Goal: Browse casually: Explore the website without a specific task or goal

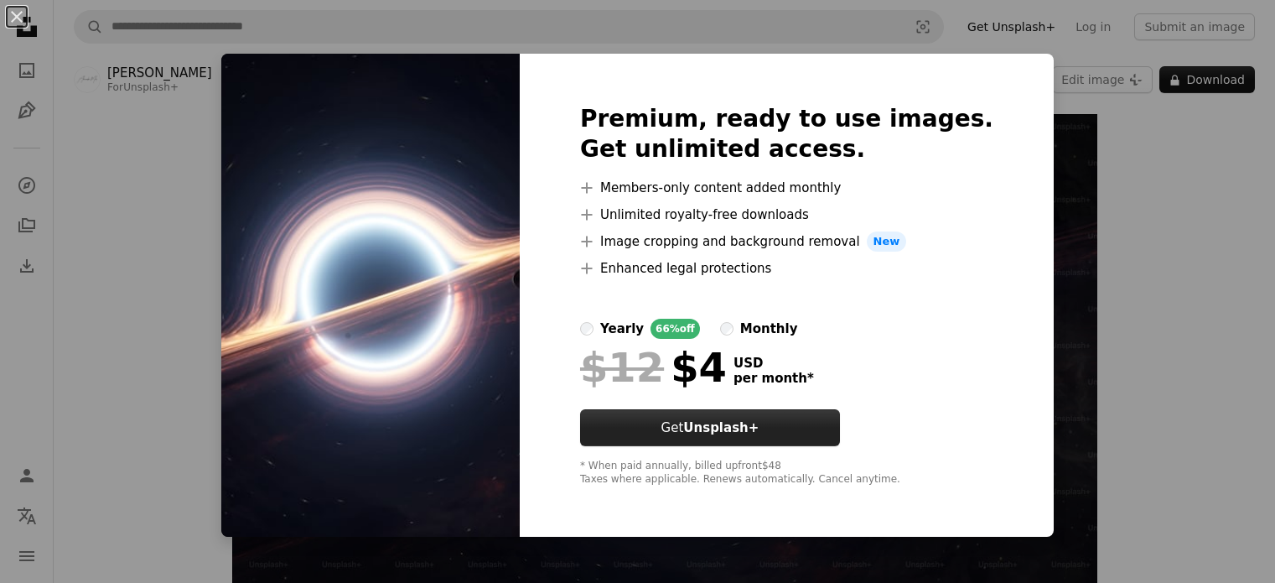
scroll to position [18, 0]
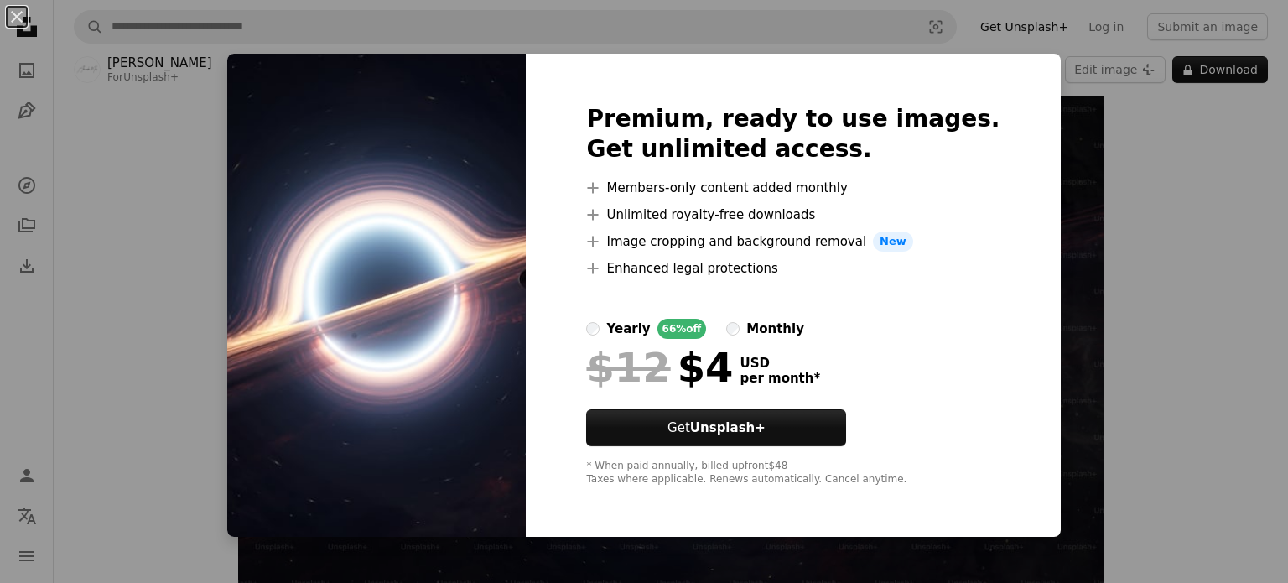
click at [1085, 341] on div "An X shape Premium, ready to use images. Get unlimited access. A plus sign Memb…" at bounding box center [644, 291] width 1288 height 583
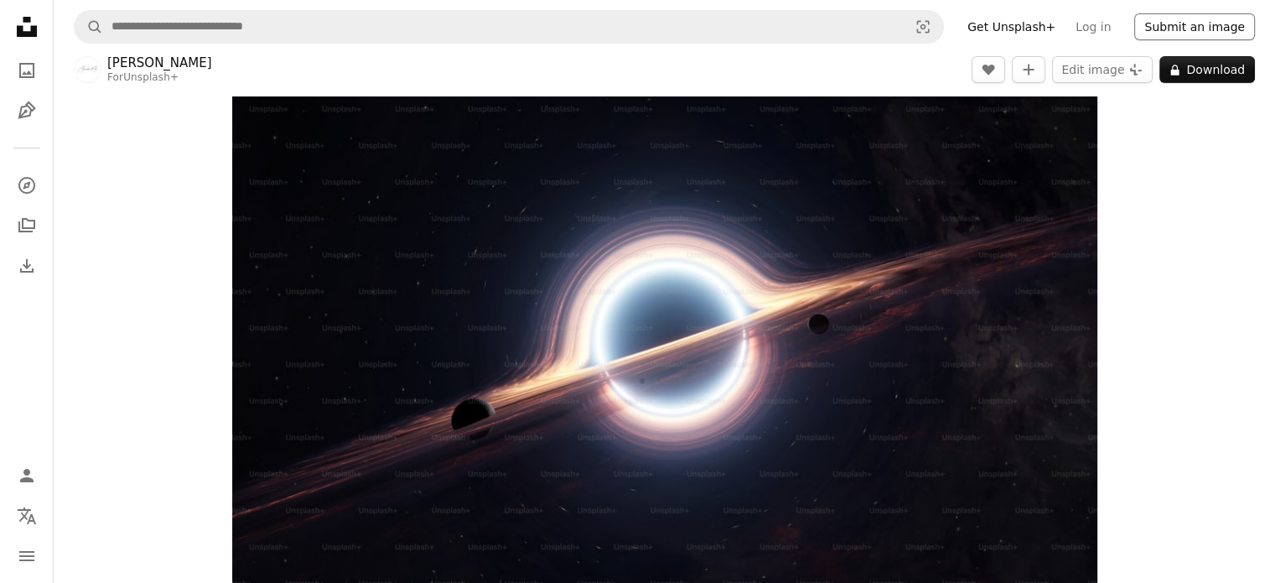
click at [1224, 36] on button "Submit an image" at bounding box center [1195, 26] width 121 height 27
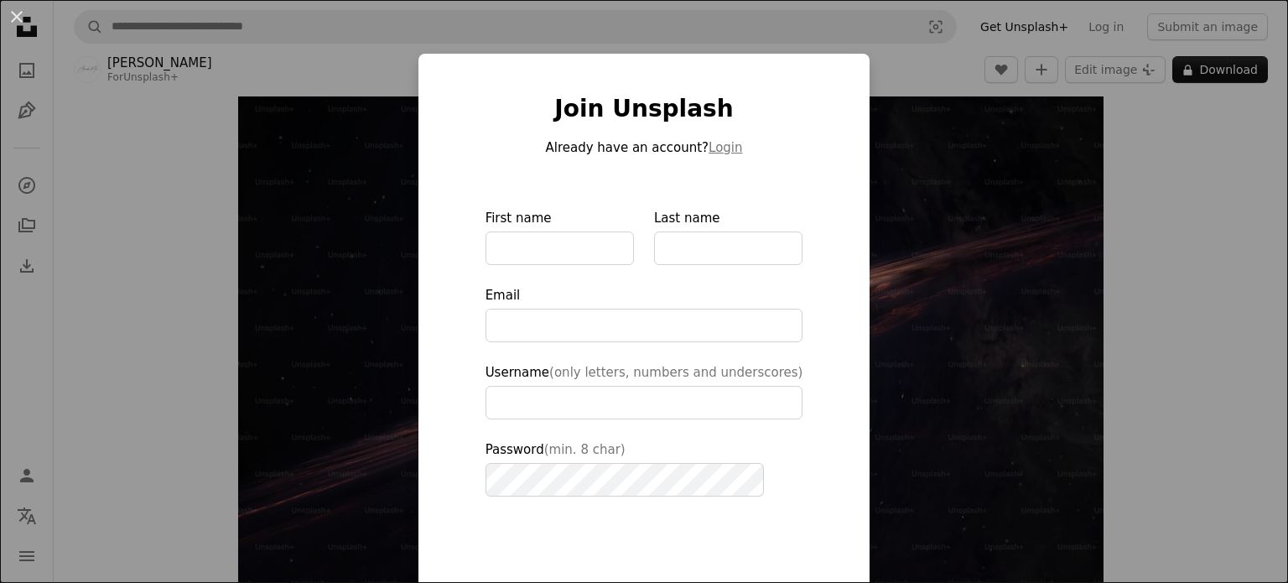
click at [927, 214] on div "An X shape Join Unsplash Already have an account? Login First name Last name Em…" at bounding box center [644, 291] width 1288 height 583
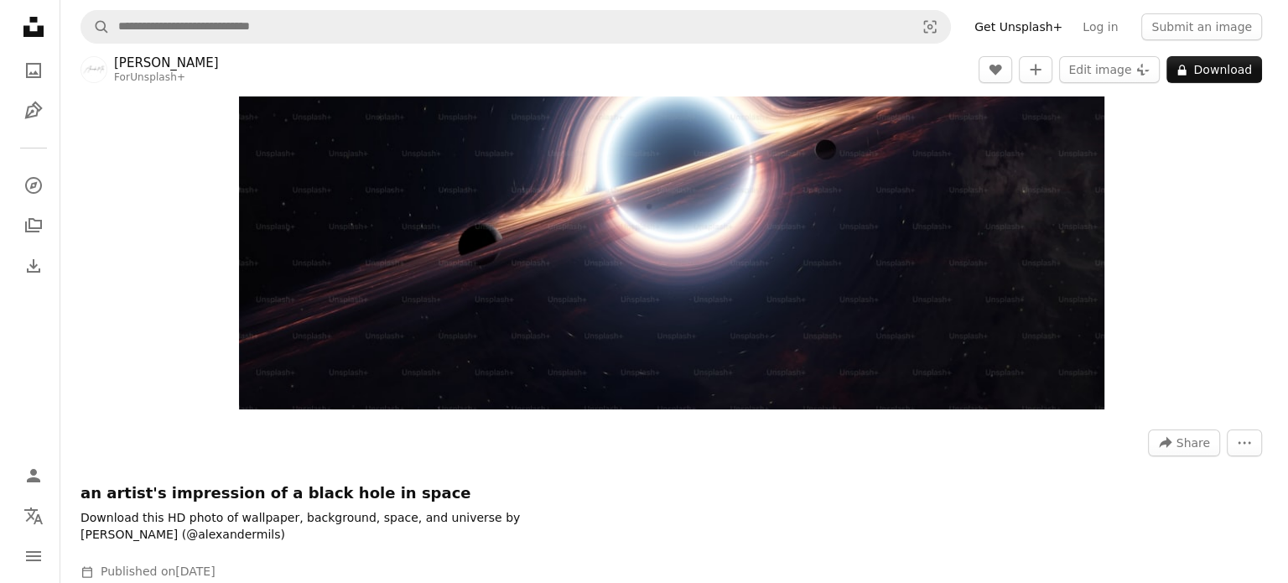
scroll to position [18, 0]
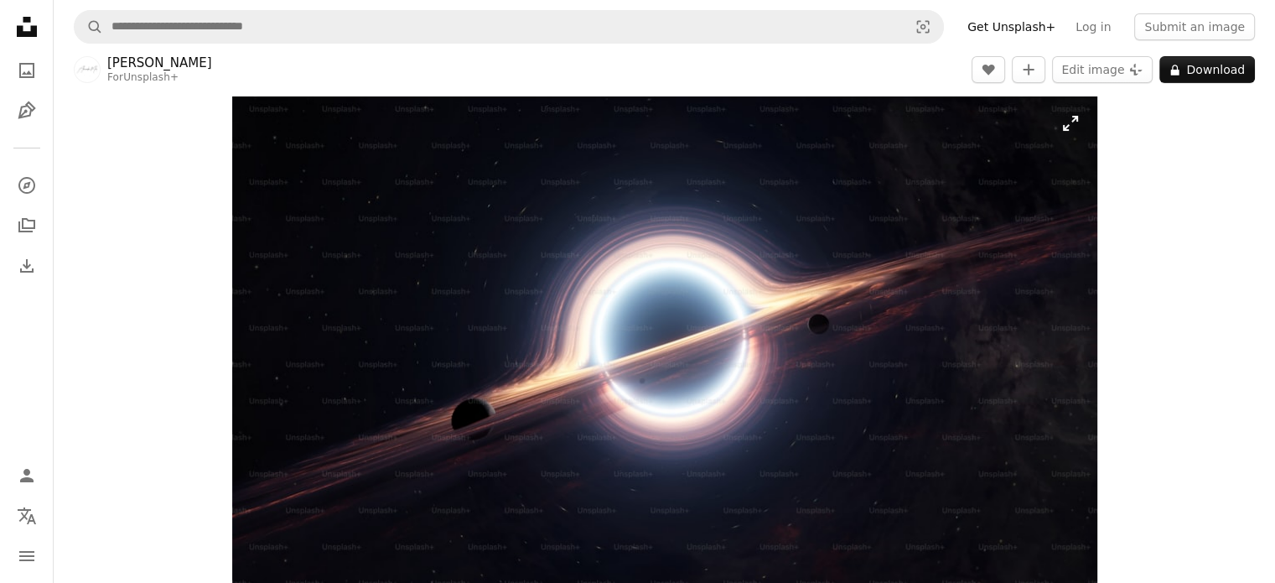
click at [896, 226] on img "Zoom in on this image" at bounding box center [664, 339] width 865 height 487
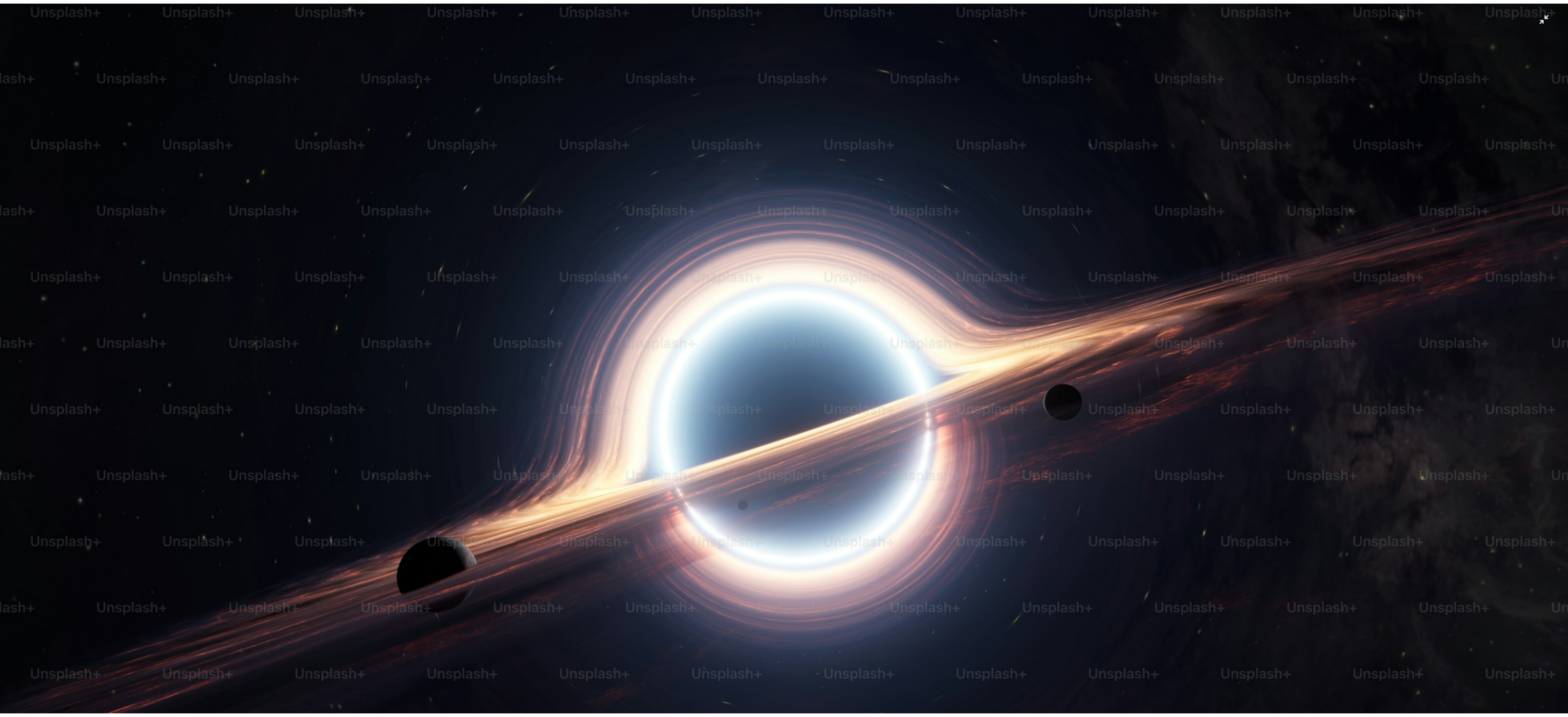
scroll to position [0, 0]
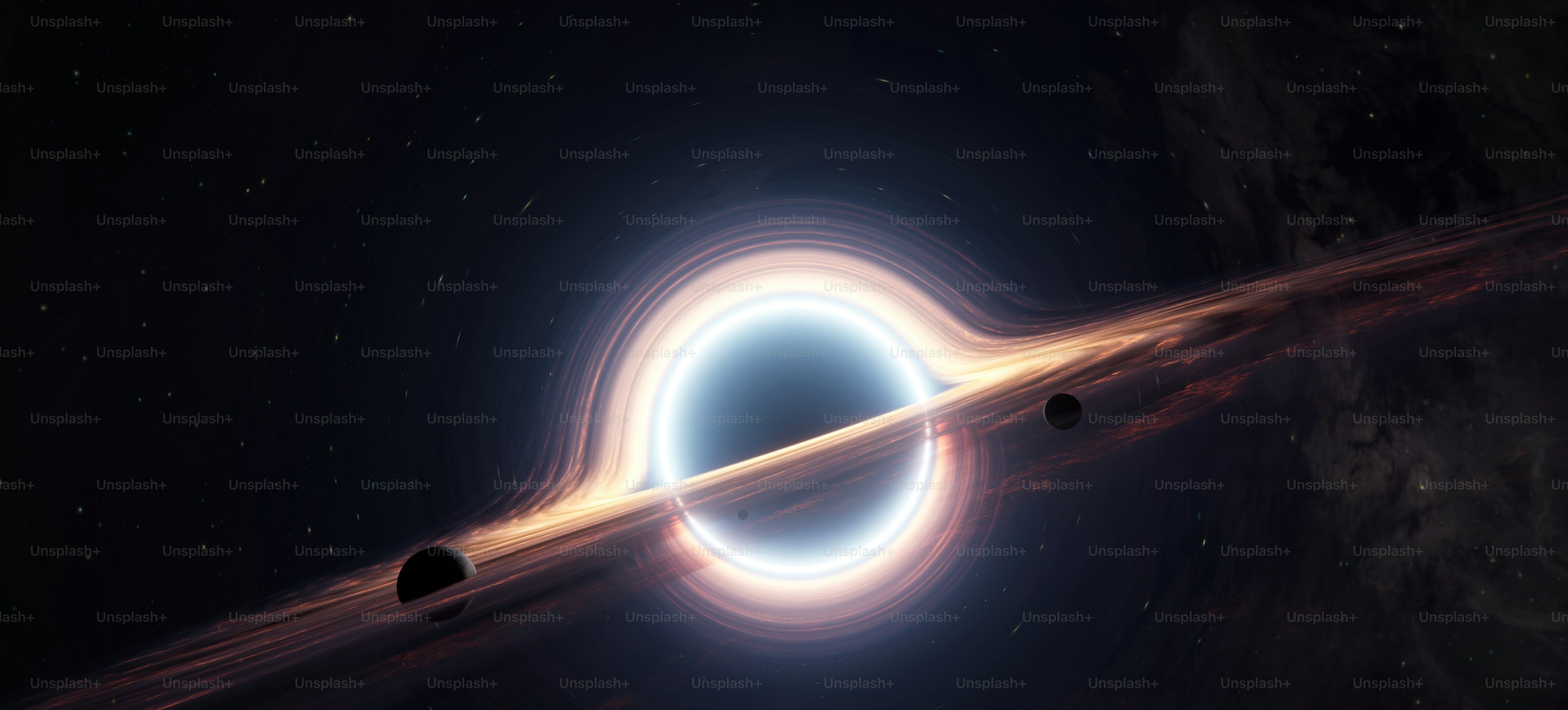
click at [776, 21] on img "Zoom out on this image" at bounding box center [784, 441] width 1569 height 883
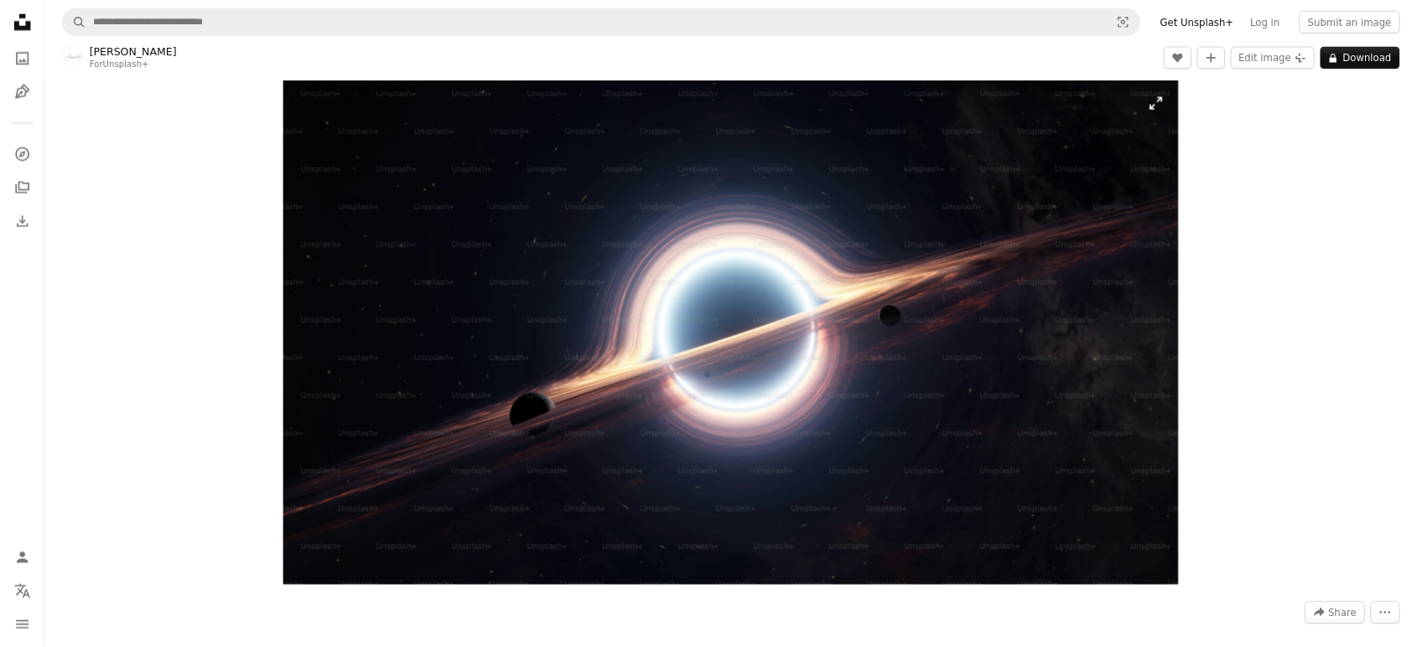
scroll to position [17, 0]
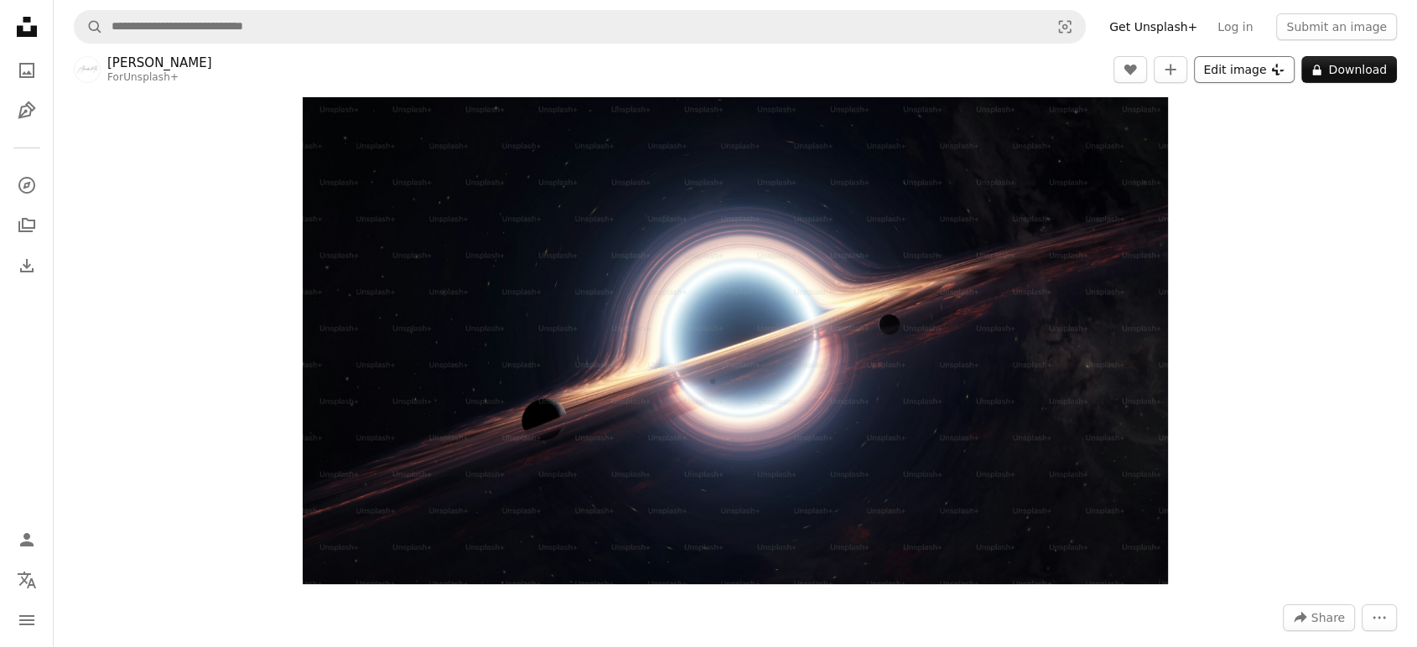
click at [1259, 75] on button "Edit image Plus sign for Unsplash+" at bounding box center [1244, 69] width 101 height 27
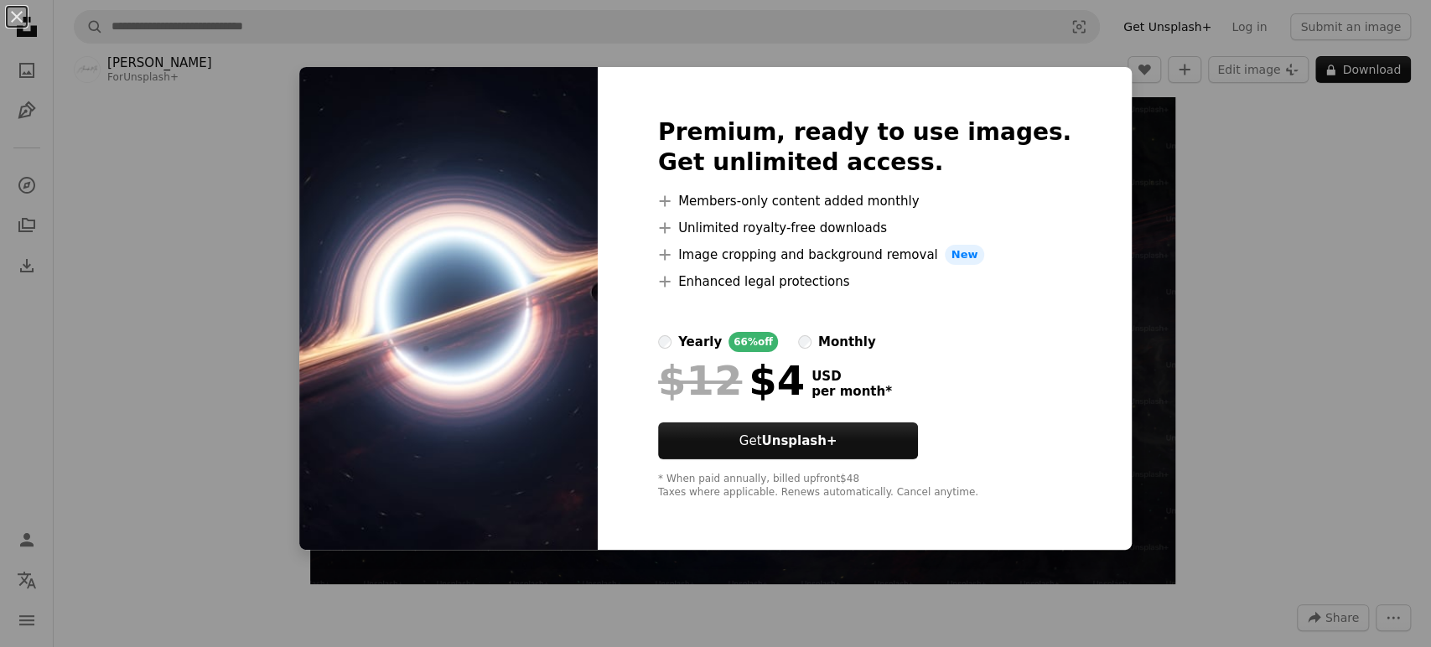
click at [1185, 338] on div "An X shape Premium, ready to use images. Get unlimited access. A plus sign Memb…" at bounding box center [715, 323] width 1431 height 647
